Goal: Transaction & Acquisition: Obtain resource

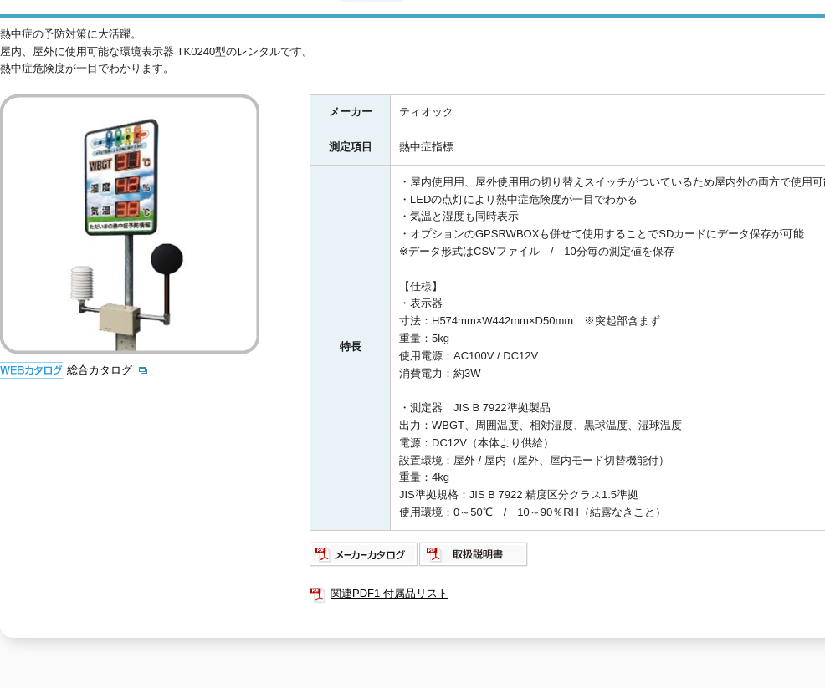
scroll to position [84, 0]
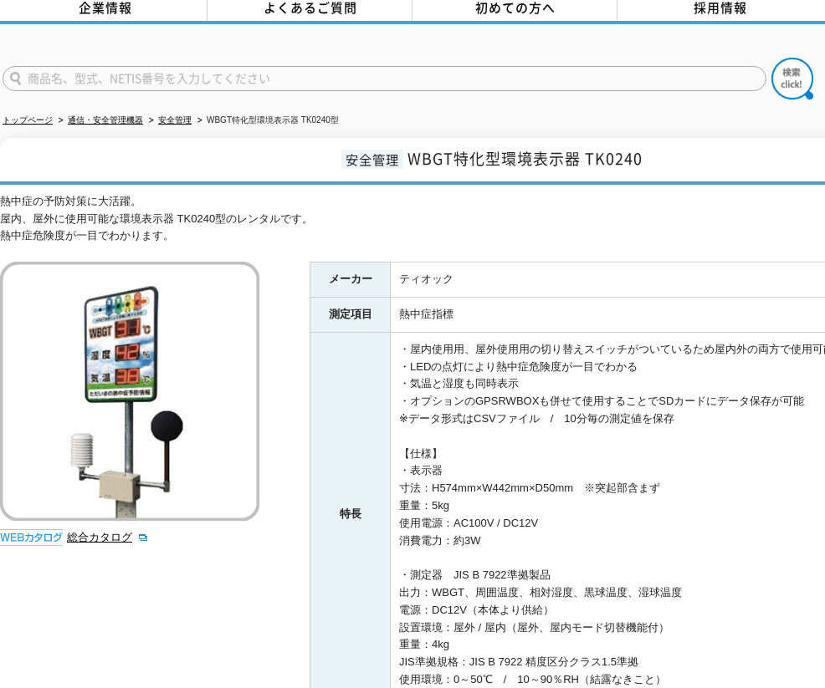
click at [626, 431] on td "・屋内使用用、屋外使用用の切り替えスイッチがついているため屋内外の両方で使用可能 ・LEDの点灯により熱中症危険度が一目でわかる ・気温と湿度も同時表示 ・オ…" at bounding box center [685, 514] width 588 height 365
click at [621, 422] on td "・屋内使用用、屋外使用用の切り替えスイッチがついているため屋内外の両方で使用可能 ・LEDの点灯により熱中症危険度が一目でわかる ・気温と湿度も同時表示 ・オ…" at bounding box center [685, 514] width 588 height 365
click at [227, 213] on div "熱中症の予防対策に大活躍。 屋内、屋外に使用可能な環境表示器 TK0240型のレンタルです。 熱中症危険度が一目でわかります。" at bounding box center [489, 219] width 979 height 52
click at [638, 299] on td "熱中症指標" at bounding box center [685, 315] width 588 height 35
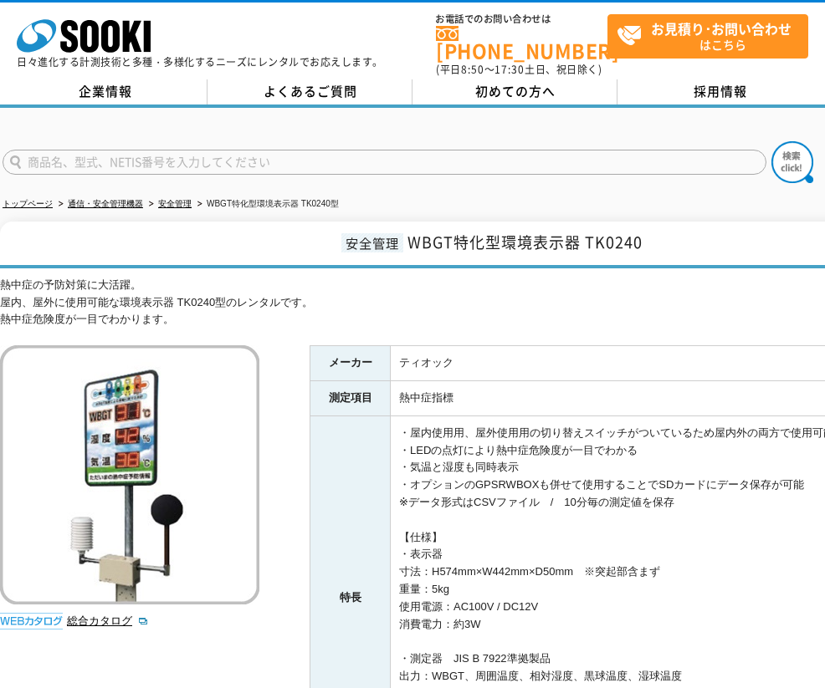
click at [587, 346] on td "ティオック" at bounding box center [685, 363] width 588 height 35
click at [579, 346] on td "ティオック" at bounding box center [685, 363] width 588 height 35
click at [626, 310] on div "熱中症の予防対策に大活躍。 屋内、屋外に使用可能な環境表示器 TK0240型のレンタルです。 熱中症危険度が一目でわかります。" at bounding box center [489, 303] width 979 height 52
click at [590, 323] on div "熱中症の予防対策に大活躍。 屋内、屋外に使用可能な環境表示器 TK0240型のレンタルです。 熱中症危険度が一目でわかります。 総合カタログ メーカー ティオ…" at bounding box center [489, 583] width 979 height 612
click at [592, 324] on div "熱中症の予防対策に大活躍。 屋内、屋外に使用可能な環境表示器 TK0240型のレンタルです。 熱中症危険度が一目でわかります。 総合カタログ メーカー ティオ…" at bounding box center [489, 583] width 979 height 612
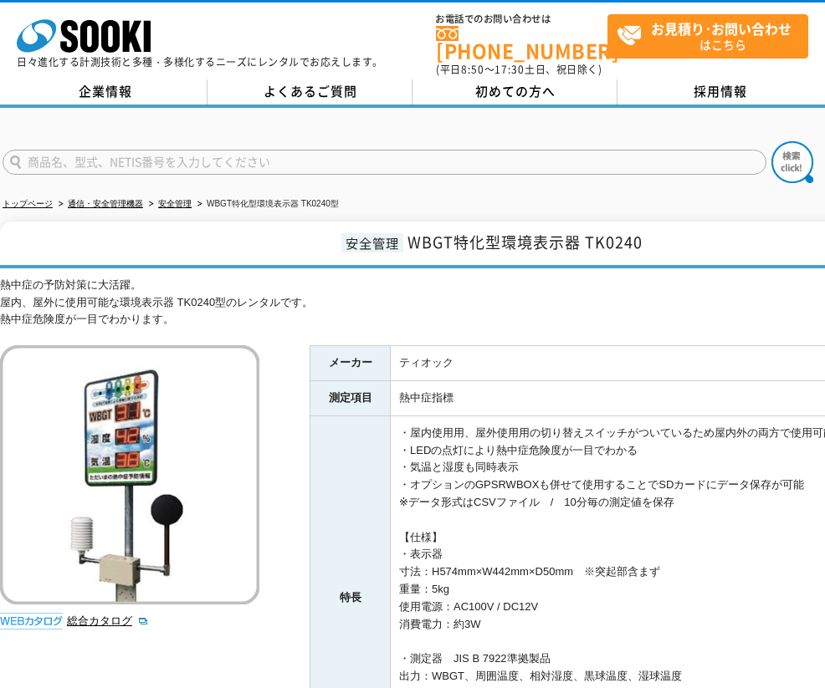
click at [587, 320] on div "熱中症の予防対策に大活躍。 屋内、屋外に使用可能な環境表示器 TK0240型のレンタルです。 熱中症危険度が一目でわかります。 総合カタログ メーカー ティオ…" at bounding box center [489, 583] width 979 height 612
click at [649, 501] on td "・屋内使用用、屋外使用用の切り替えスイッチがついているため屋内外の両方で使用可能 ・LEDの点灯により熱中症危険度が一目でわかる ・気温と湿度も同時表示 ・オ…" at bounding box center [685, 598] width 588 height 365
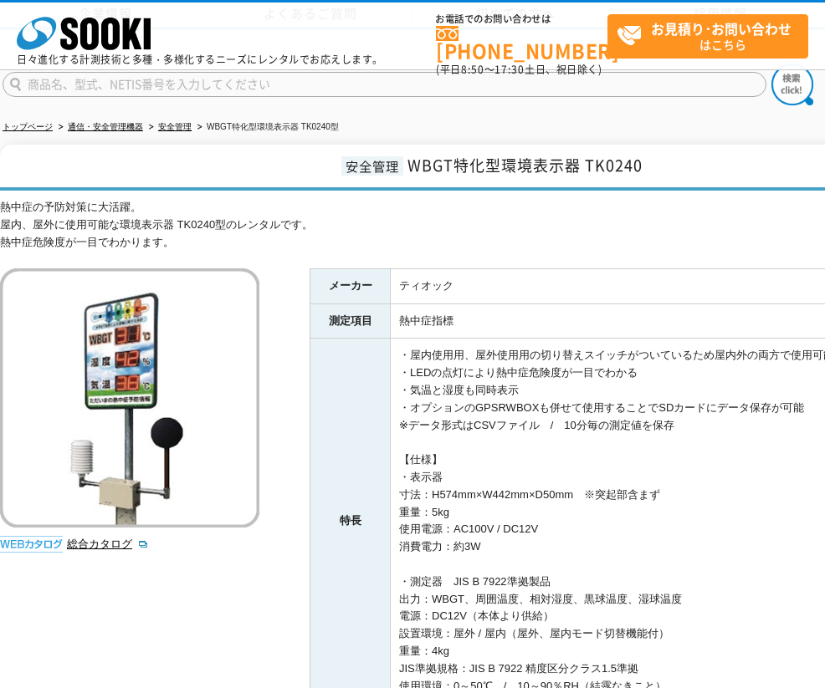
scroll to position [167, 0]
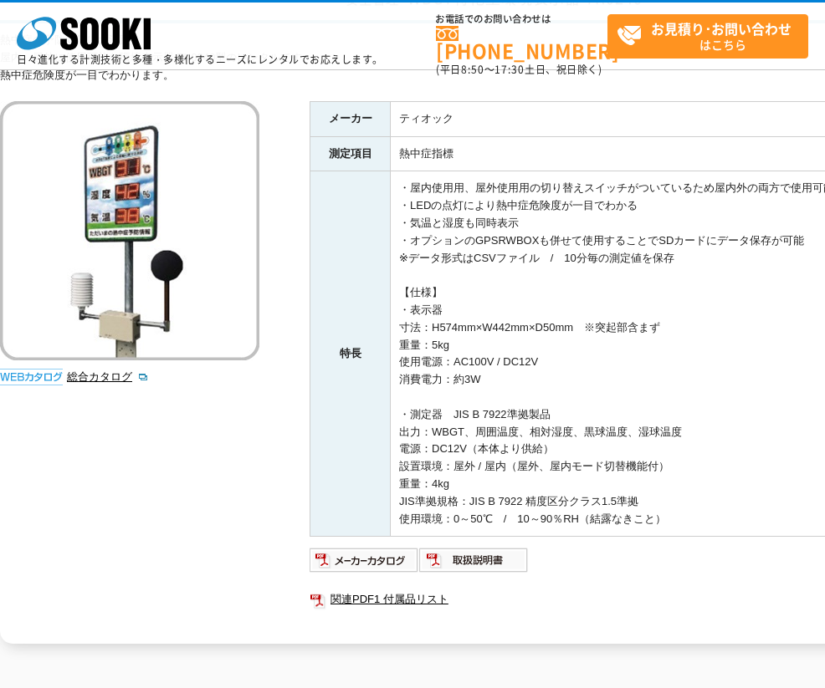
drag, startPoint x: 631, startPoint y: 373, endPoint x: 613, endPoint y: 370, distance: 18.6
click at [631, 373] on td "・屋内使用用、屋外使用用の切り替えスイッチがついているため屋内外の両方で使用可能 ・LEDの点灯により熱中症危険度が一目でわかる ・気温と湿度も同時表示 ・オ…" at bounding box center [685, 353] width 588 height 365
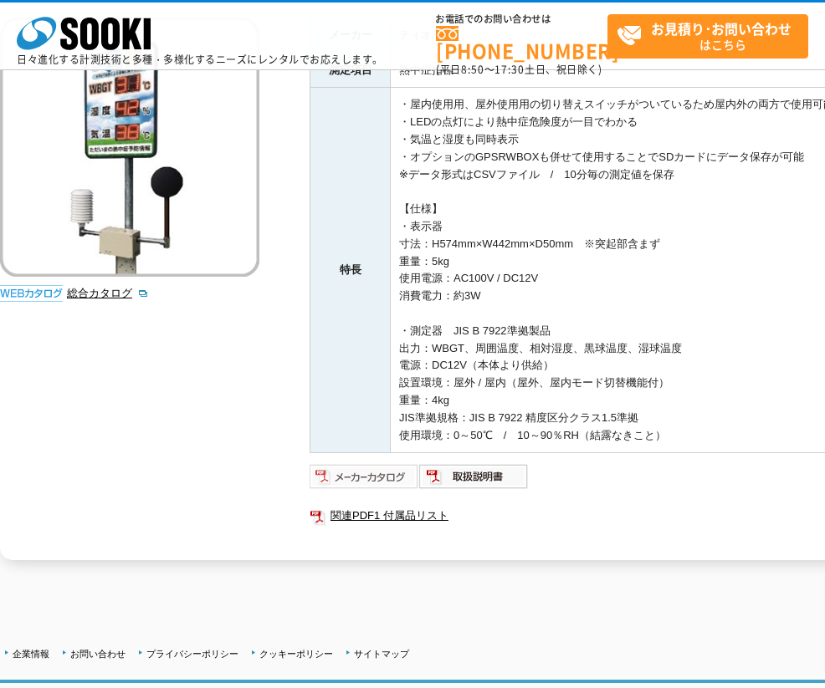
click at [385, 473] on img at bounding box center [364, 476] width 110 height 27
